Goal: Find specific page/section: Find specific page/section

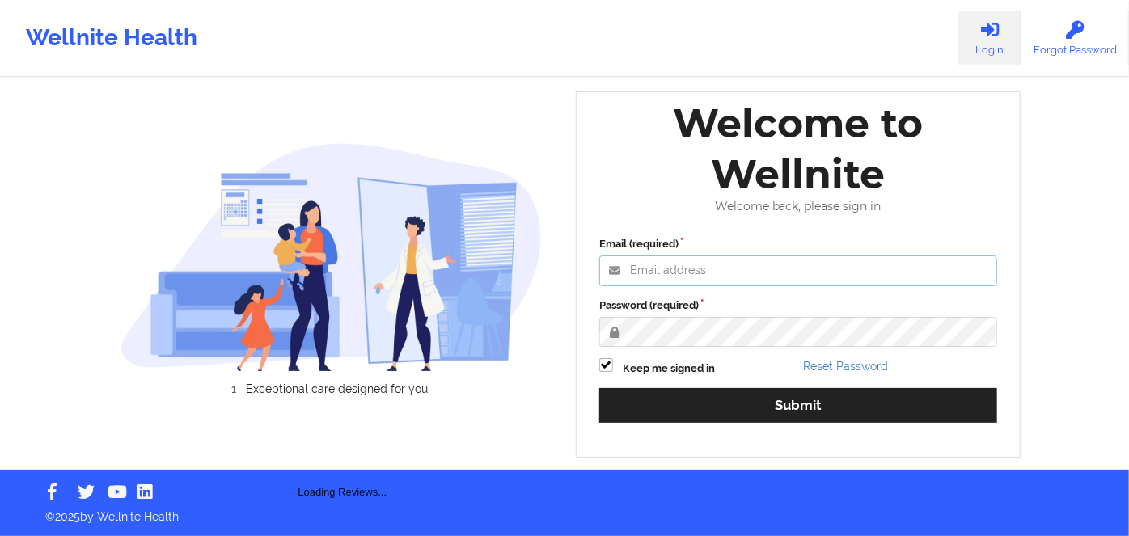
type input "[PERSON_NAME][EMAIL_ADDRESS][DOMAIN_NAME]"
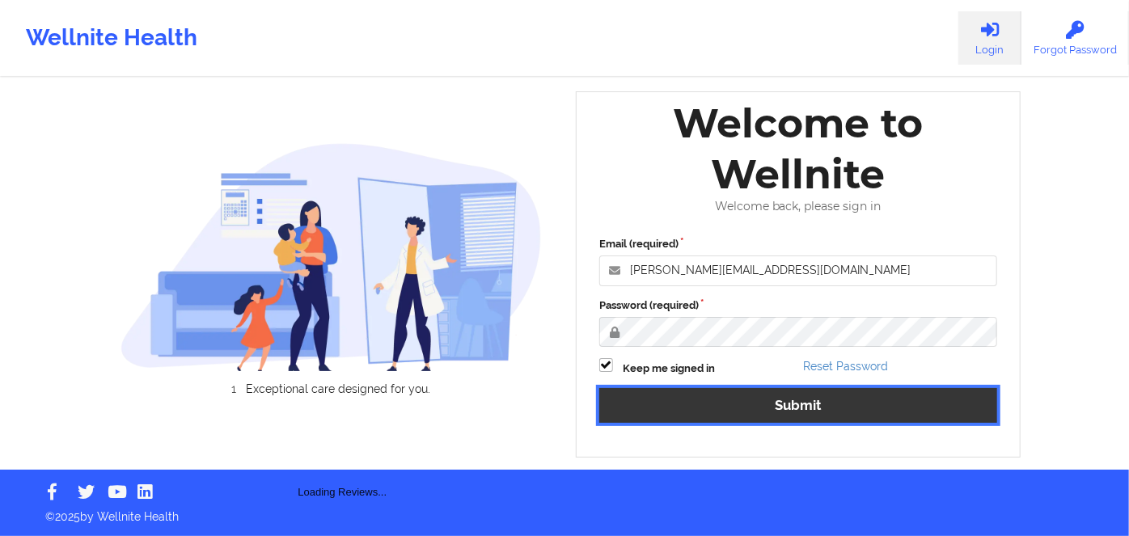
click at [860, 407] on button "Submit" at bounding box center [798, 405] width 398 height 35
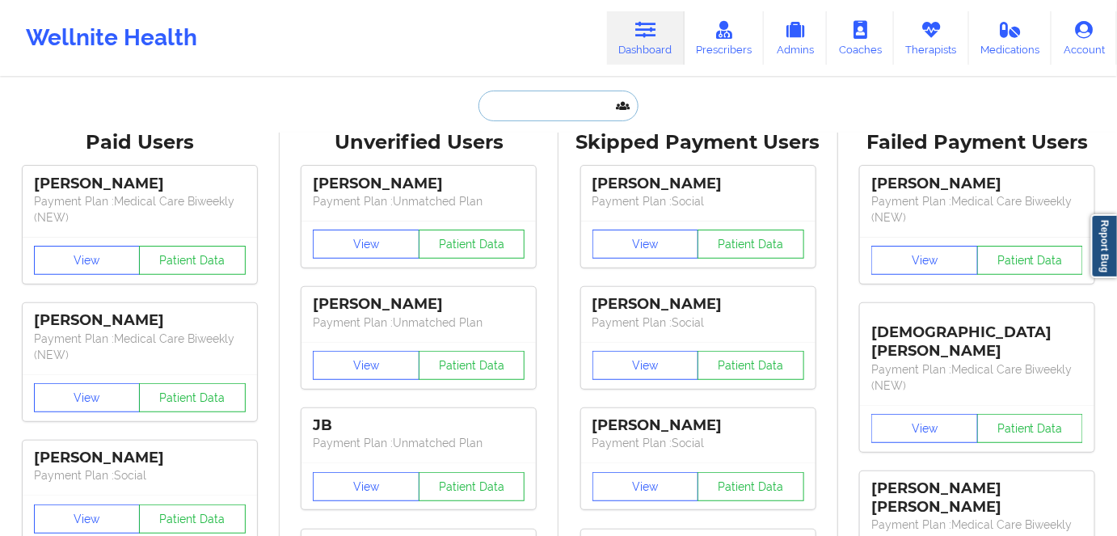
click at [560, 101] on input "text" at bounding box center [559, 106] width 160 height 31
paste input "YANDY SAINT FLEUR"
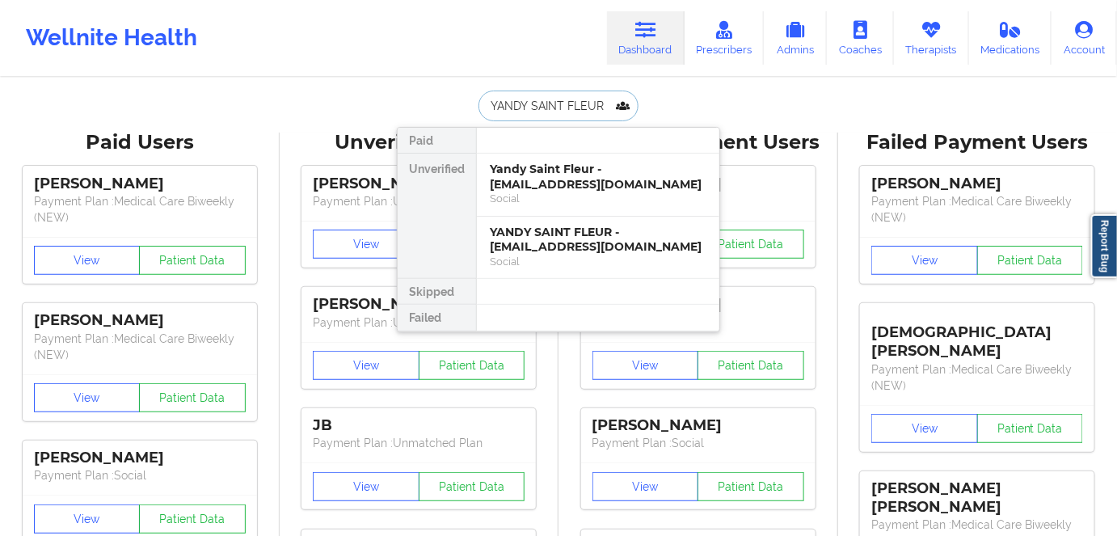
type input "YANDY SAINT FLEUR"
click at [614, 246] on div "YANDY SAINT FLEUR - [EMAIL_ADDRESS][DOMAIN_NAME]" at bounding box center [598, 240] width 217 height 30
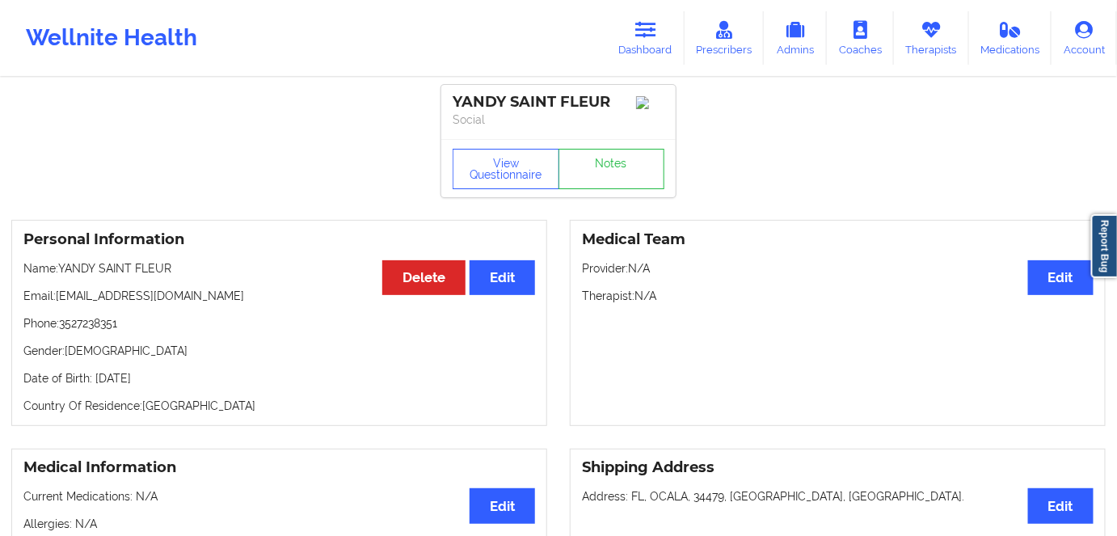
drag, startPoint x: 202, startPoint y: 384, endPoint x: 124, endPoint y: 385, distance: 77.6
click at [90, 375] on p "Date of Birth: [DEMOGRAPHIC_DATA]" at bounding box center [279, 378] width 512 height 16
click at [213, 422] on div "Personal Information Edit Delete Name: [PERSON_NAME][GEOGRAPHIC_DATA] Email: [E…" at bounding box center [279, 323] width 536 height 206
drag, startPoint x: 210, startPoint y: 373, endPoint x: 94, endPoint y: 378, distance: 116.5
click at [94, 378] on div "Personal Information Edit Delete Name: [PERSON_NAME][GEOGRAPHIC_DATA] Email: [E…" at bounding box center [279, 323] width 536 height 206
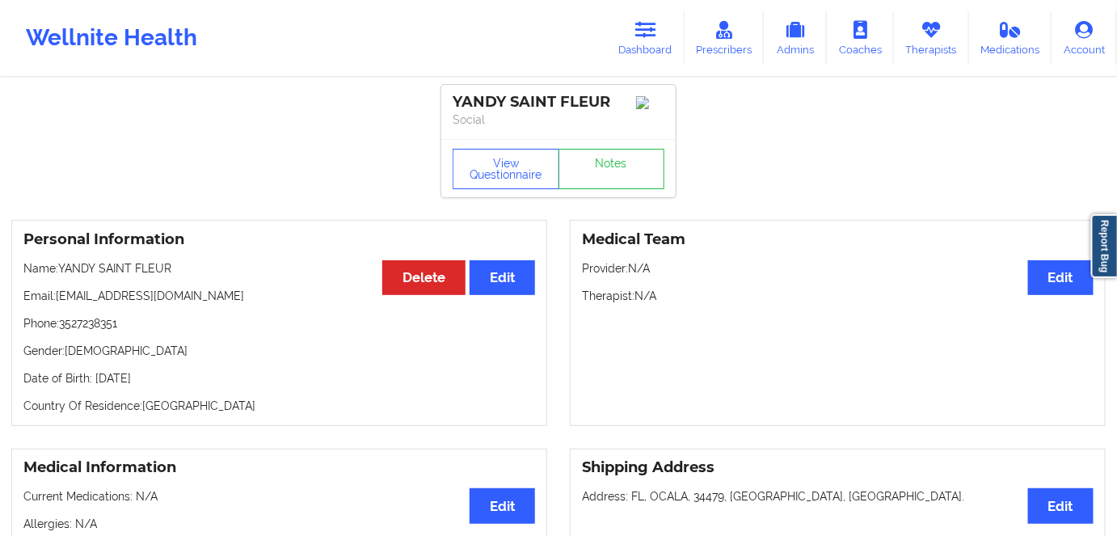
copy p "[DATE]"
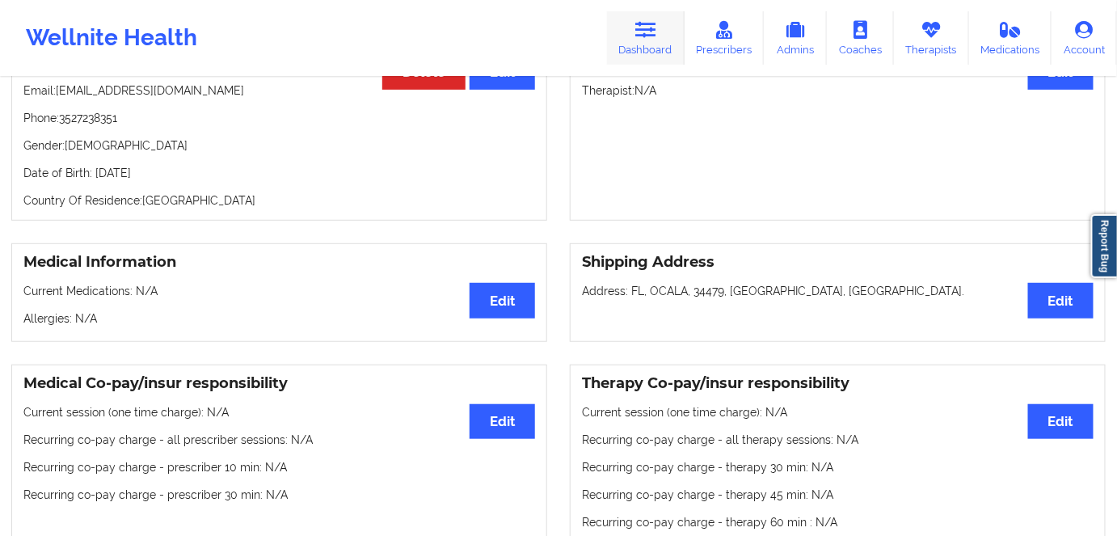
scroll to position [191, 0]
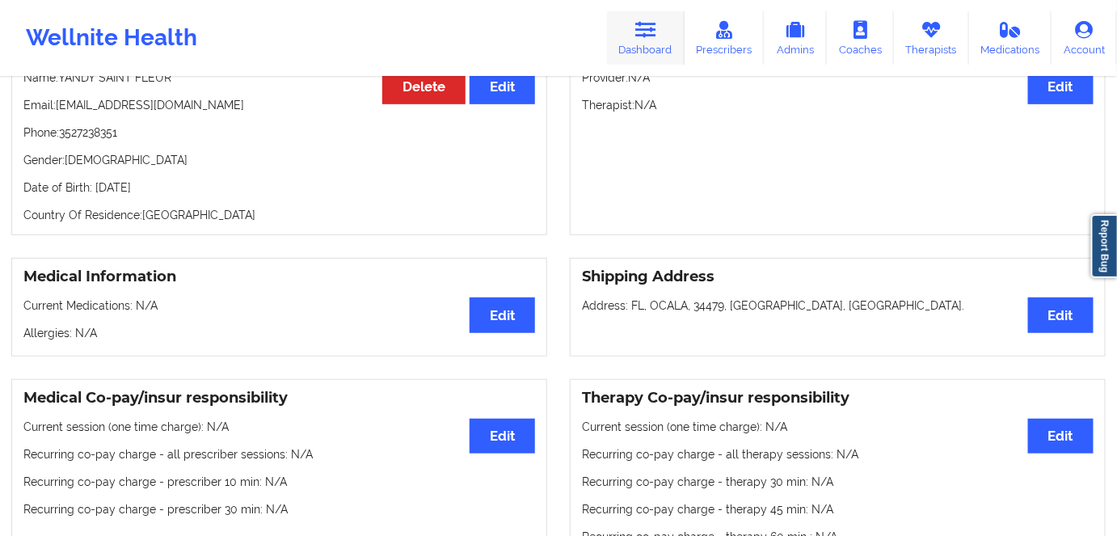
click at [639, 50] on link "Dashboard" at bounding box center [646, 37] width 78 height 53
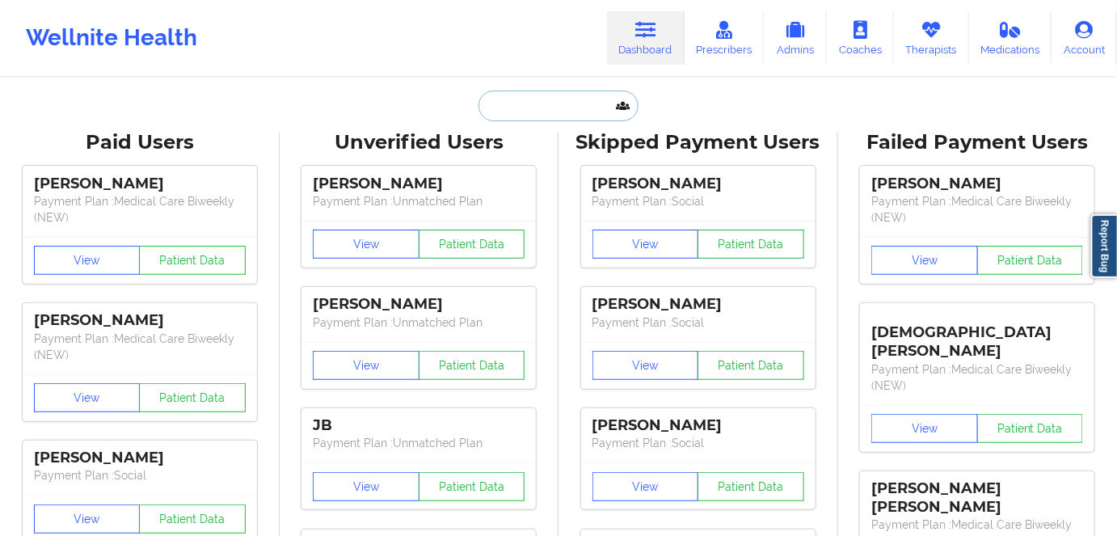
click at [549, 111] on input "text" at bounding box center [559, 106] width 160 height 31
paste input "[PERSON_NAME]"
type input "[PERSON_NAME]"
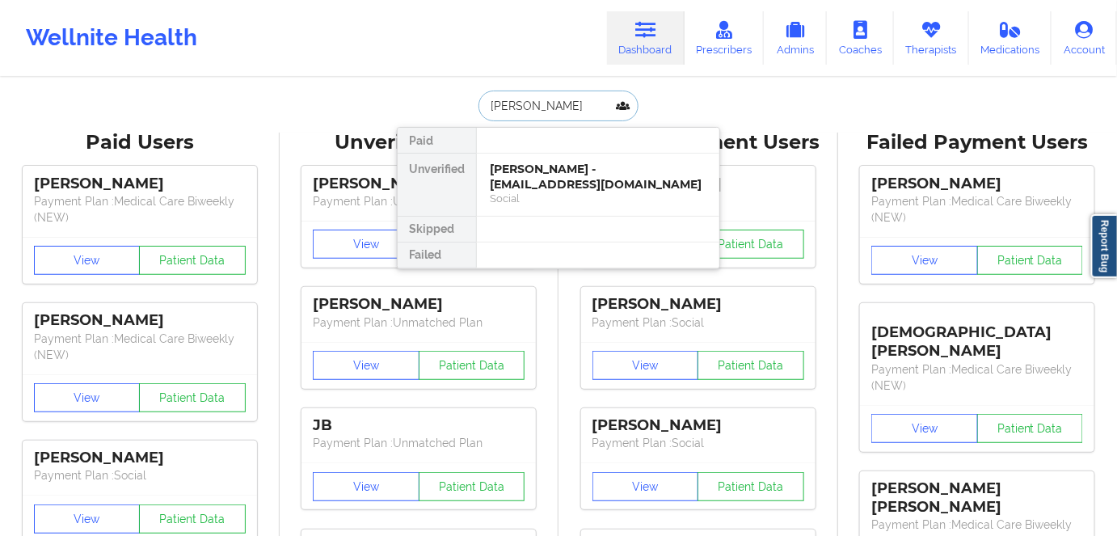
drag, startPoint x: 600, startPoint y: 196, endPoint x: 624, endPoint y: 30, distance: 168.3
click at [599, 196] on div "Social" at bounding box center [598, 199] width 217 height 14
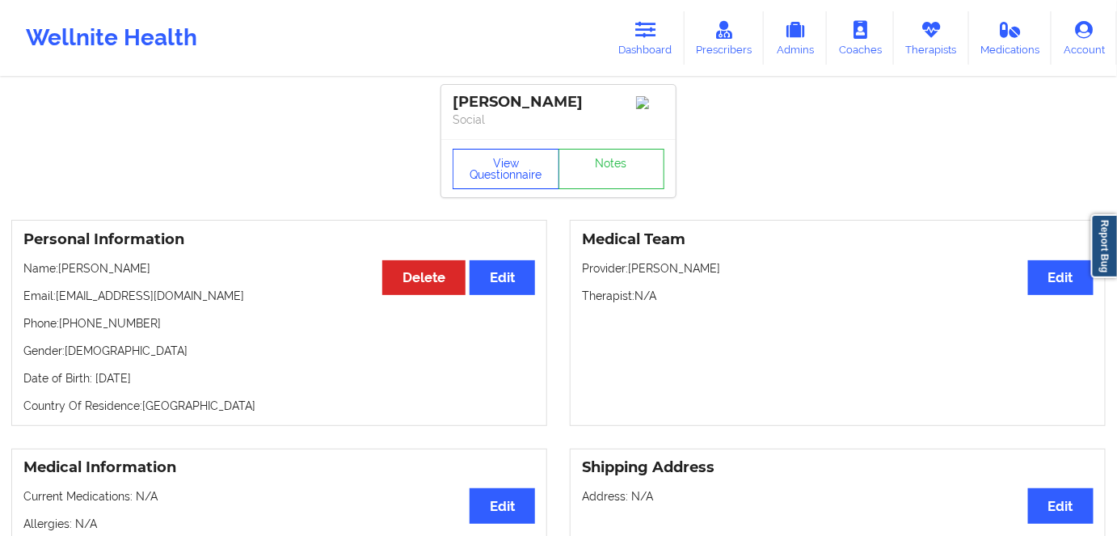
drag, startPoint x: 506, startPoint y: 177, endPoint x: 620, endPoint y: 3, distance: 207.9
click at [507, 176] on button "View Questionnaire" at bounding box center [506, 169] width 107 height 40
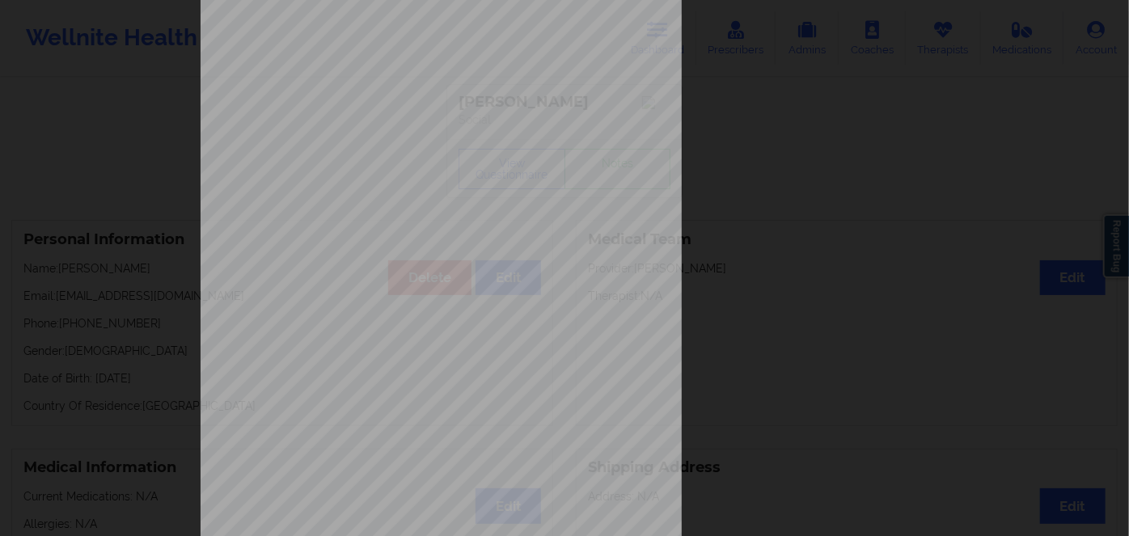
scroll to position [234, 0]
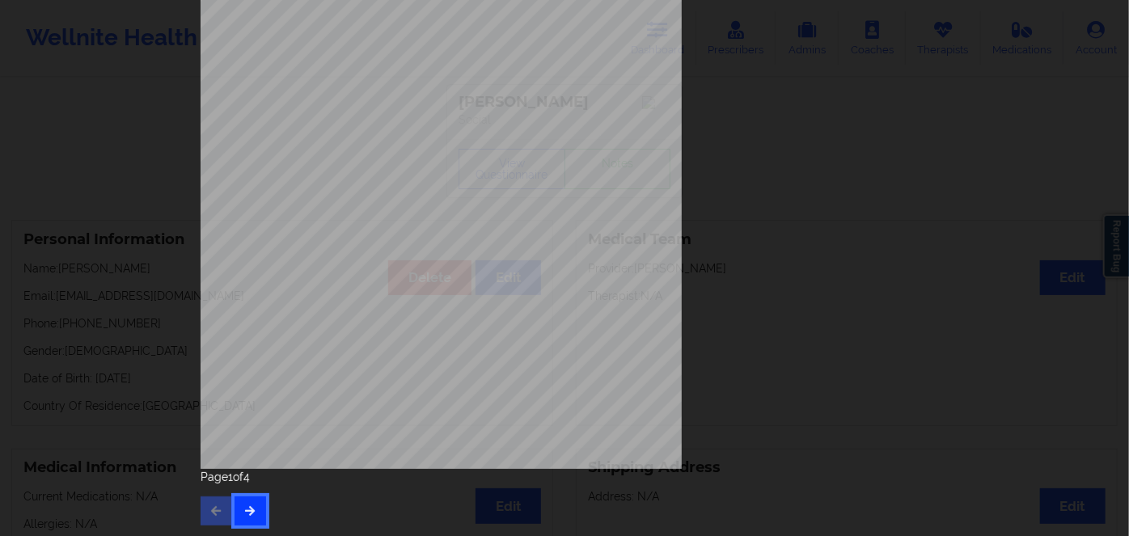
click at [243, 510] on icon "button" at bounding box center [250, 510] width 14 height 10
click at [250, 505] on icon "button" at bounding box center [250, 510] width 14 height 10
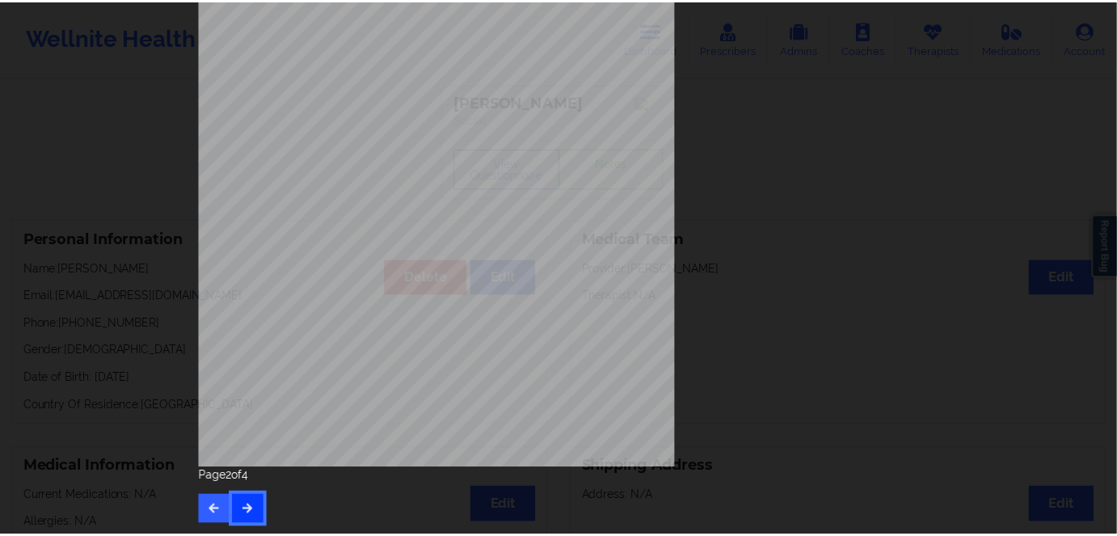
scroll to position [0, 0]
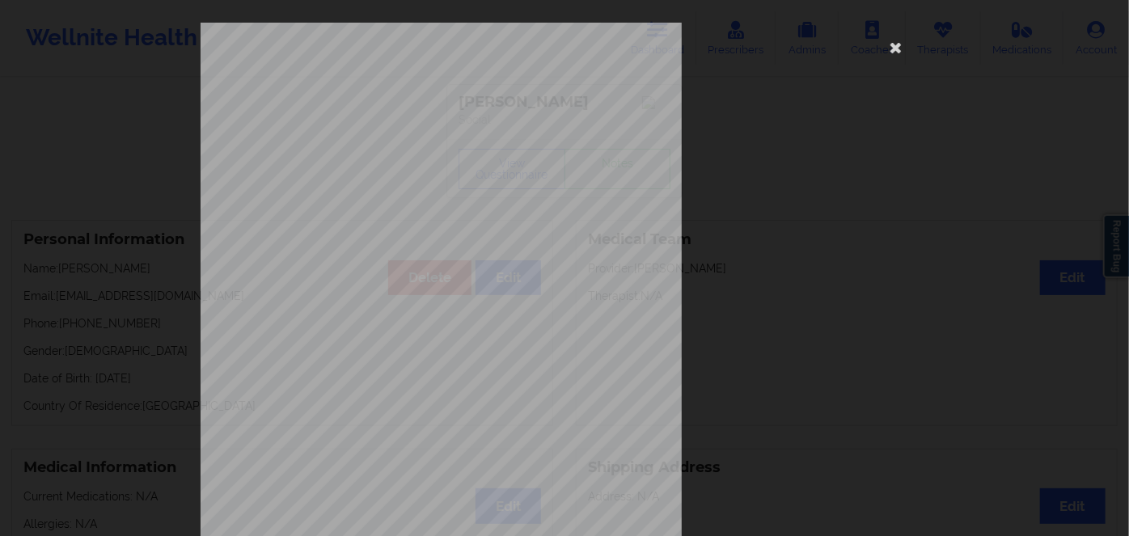
click at [375, 128] on span "URC919W08114" at bounding box center [397, 124] width 56 height 7
copy span "URC919W08114"
click at [891, 44] on icon at bounding box center [896, 47] width 26 height 26
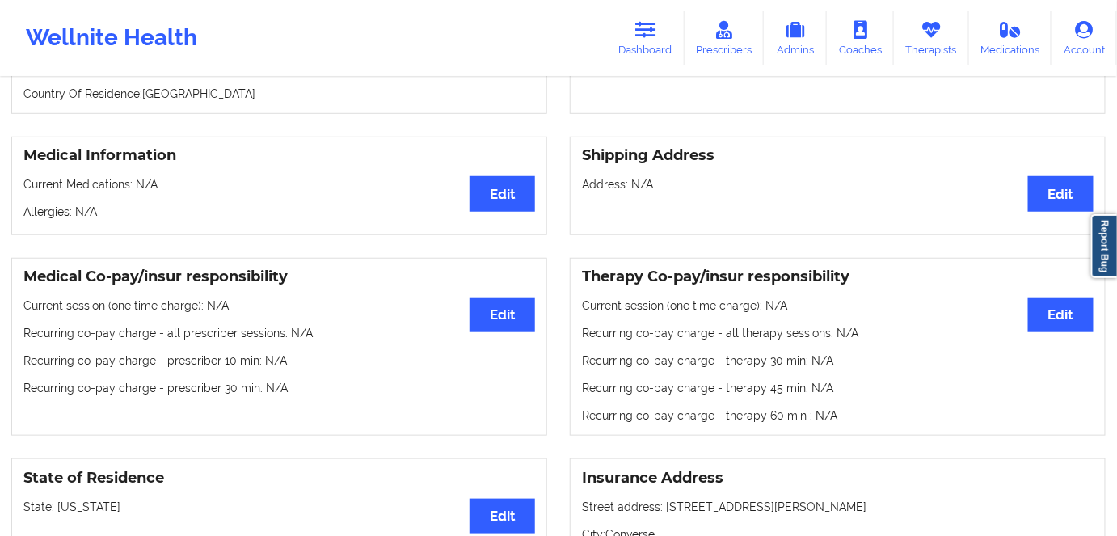
scroll to position [73, 0]
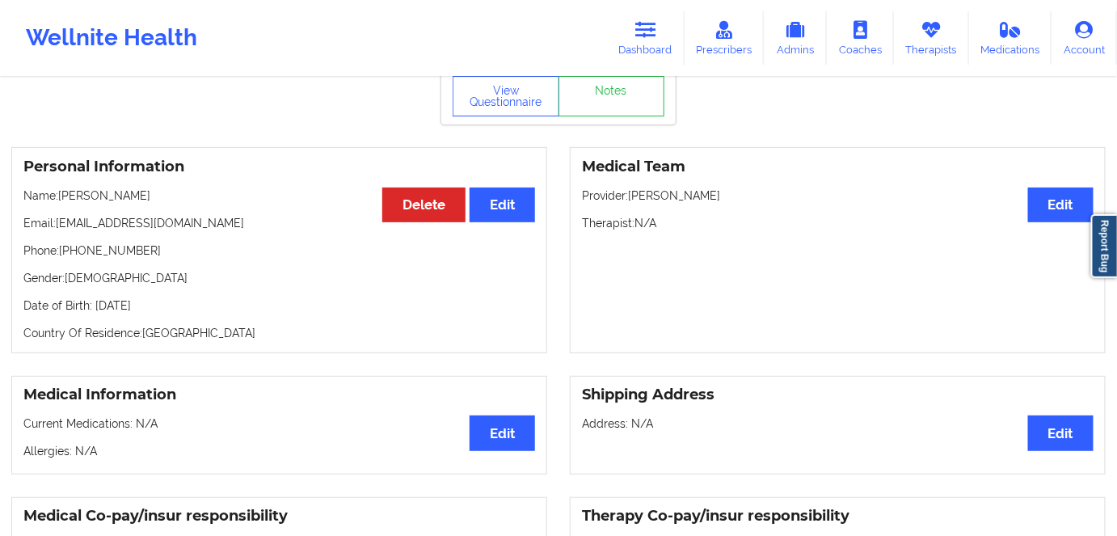
click at [166, 310] on p "Date of Birth: [DEMOGRAPHIC_DATA]" at bounding box center [279, 306] width 512 height 16
click at [166, 309] on p "Date of Birth: [DEMOGRAPHIC_DATA]" at bounding box center [279, 306] width 512 height 16
copy p "1985"
drag, startPoint x: 140, startPoint y: 189, endPoint x: 61, endPoint y: 188, distance: 78.4
click at [61, 188] on div "Personal Information Edit Delete Name: [PERSON_NAME] Email: [EMAIL_ADDRESS][DOM…" at bounding box center [279, 250] width 536 height 206
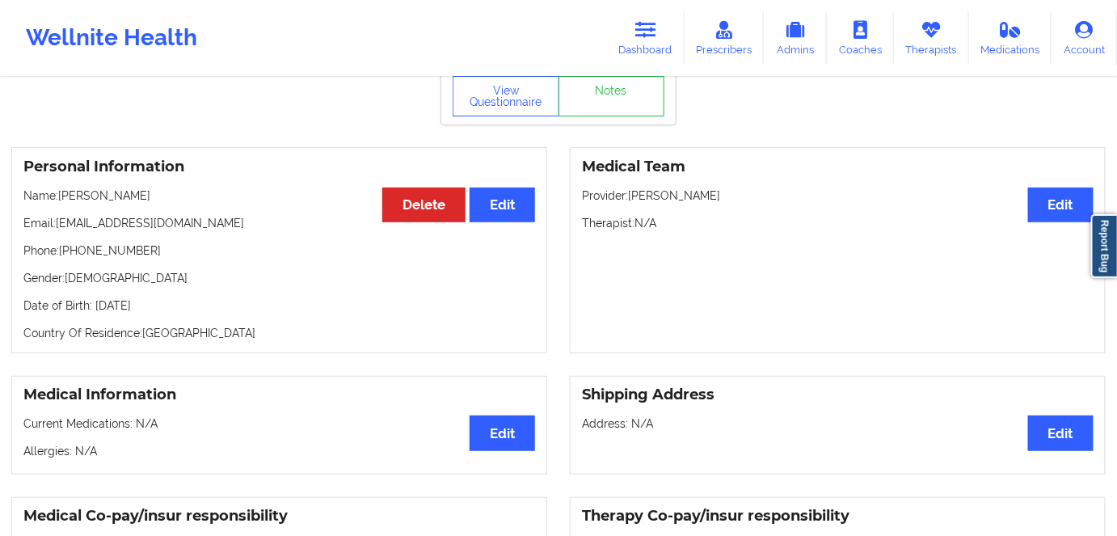
copy p "[PERSON_NAME]"
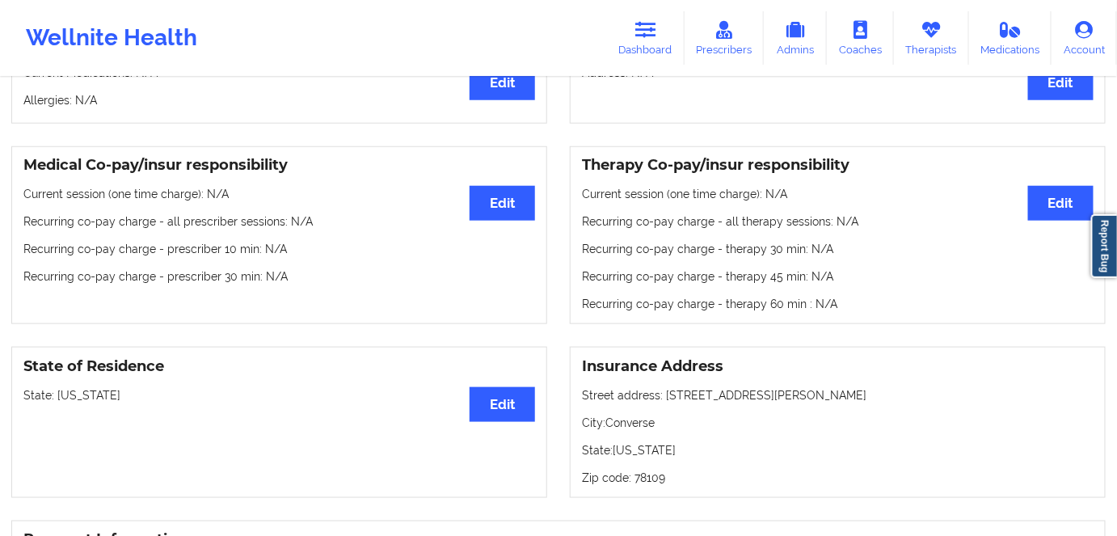
scroll to position [441, 0]
